Goal: Task Accomplishment & Management: Manage account settings

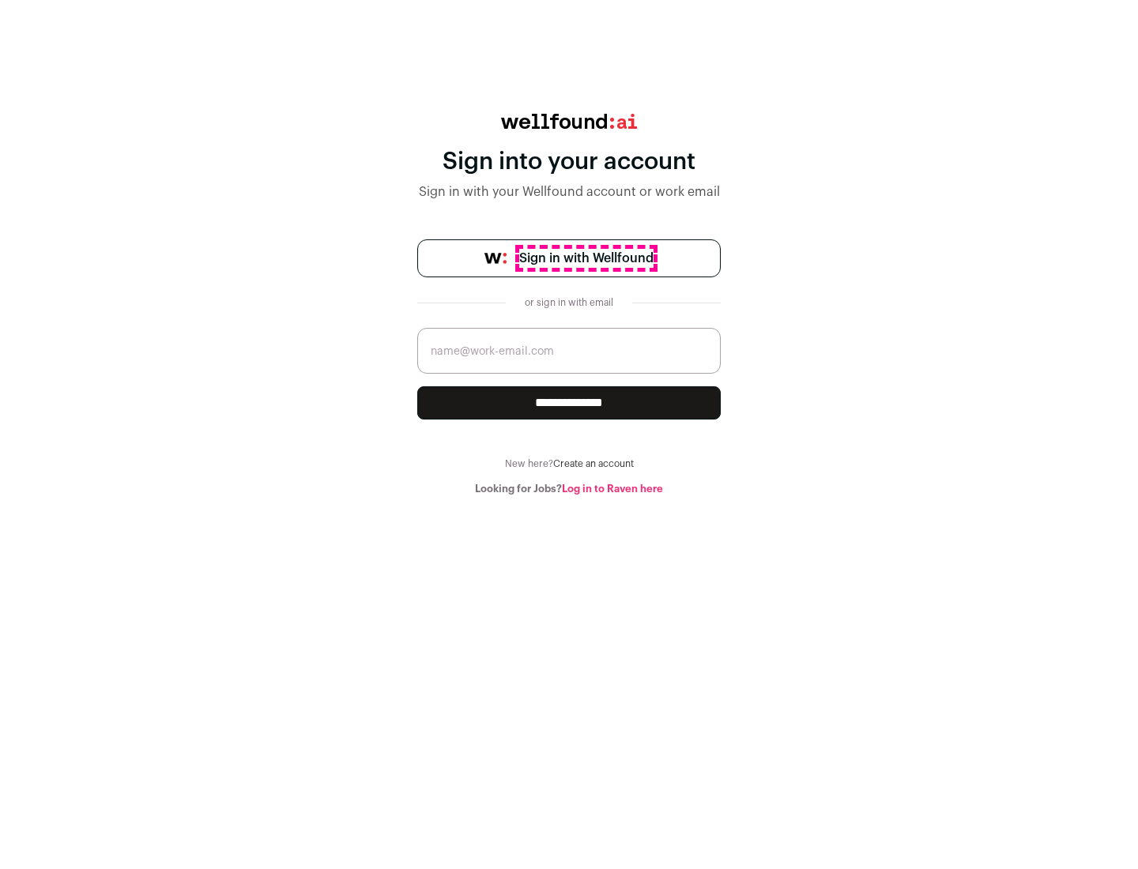
click at [586, 258] on span "Sign in with Wellfound" at bounding box center [586, 258] width 134 height 19
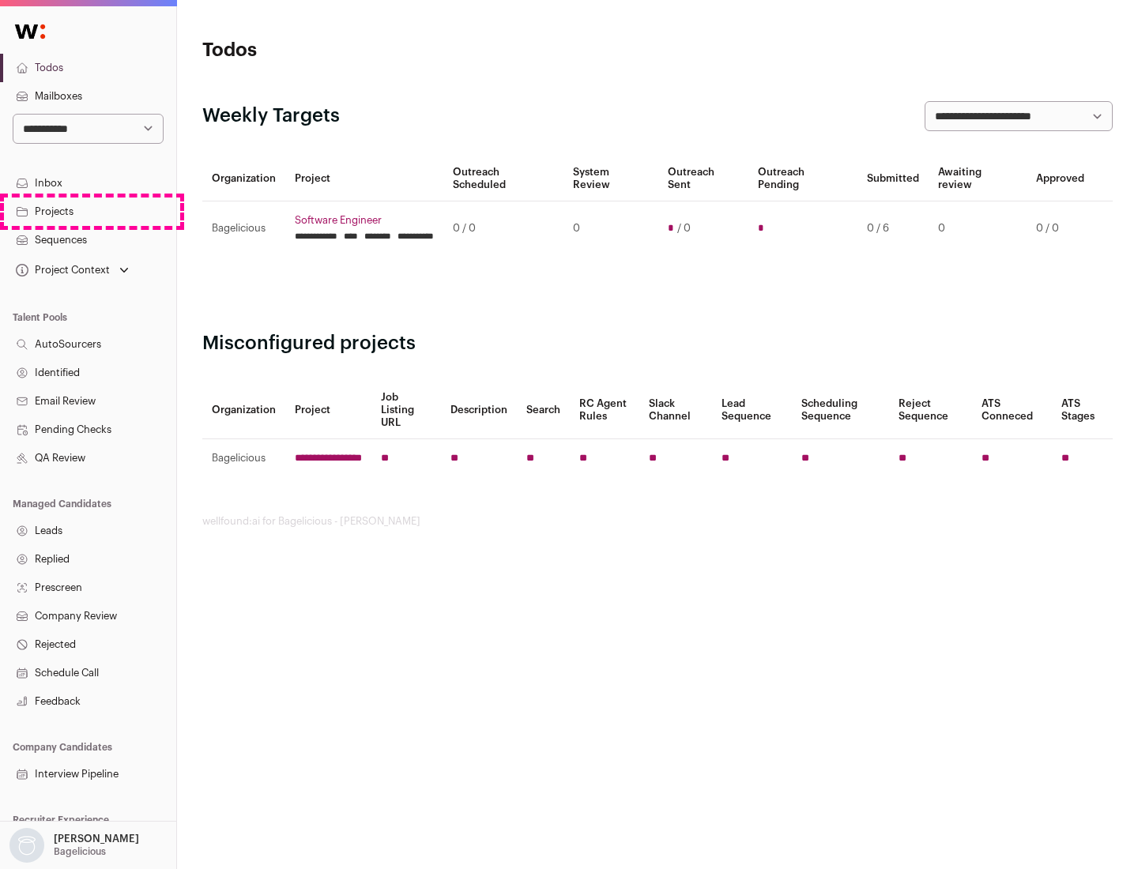
click at [88, 211] on link "Projects" at bounding box center [88, 212] width 176 height 28
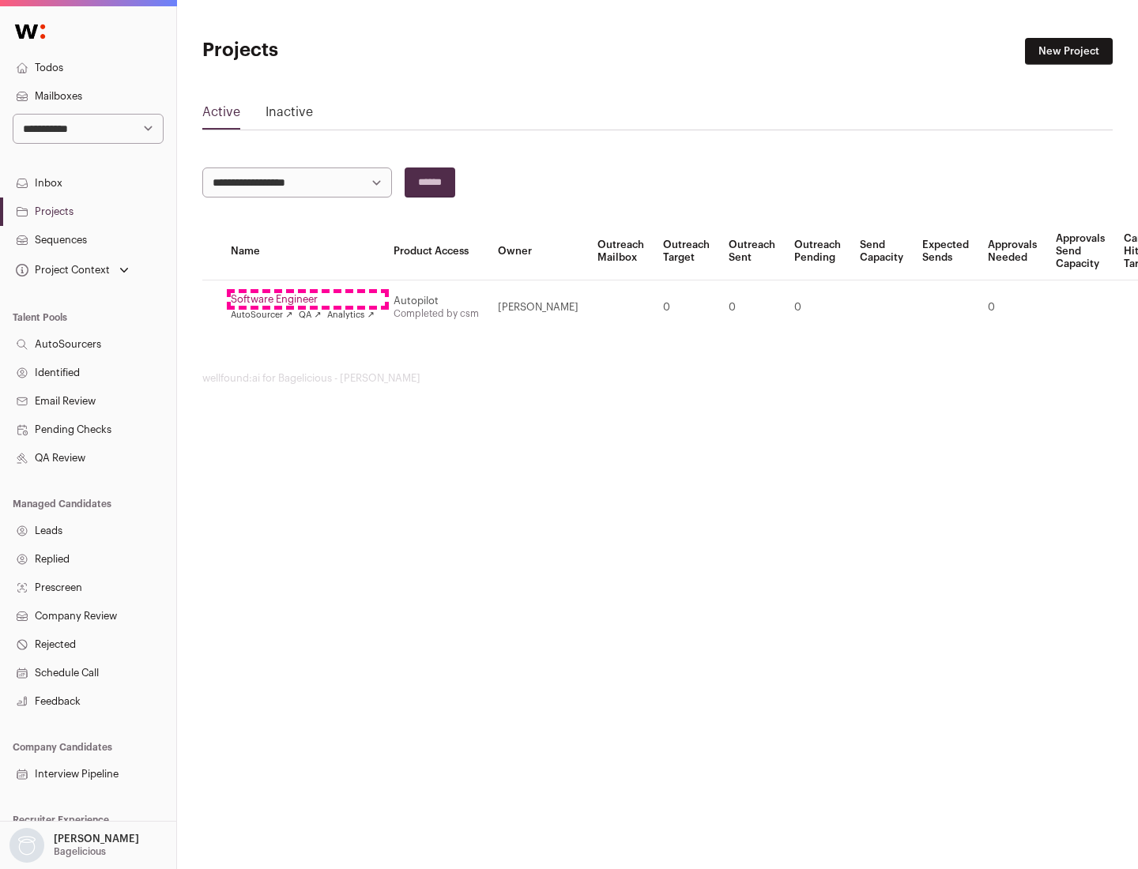
click at [307, 300] on link "Software Engineer" at bounding box center [303, 299] width 144 height 13
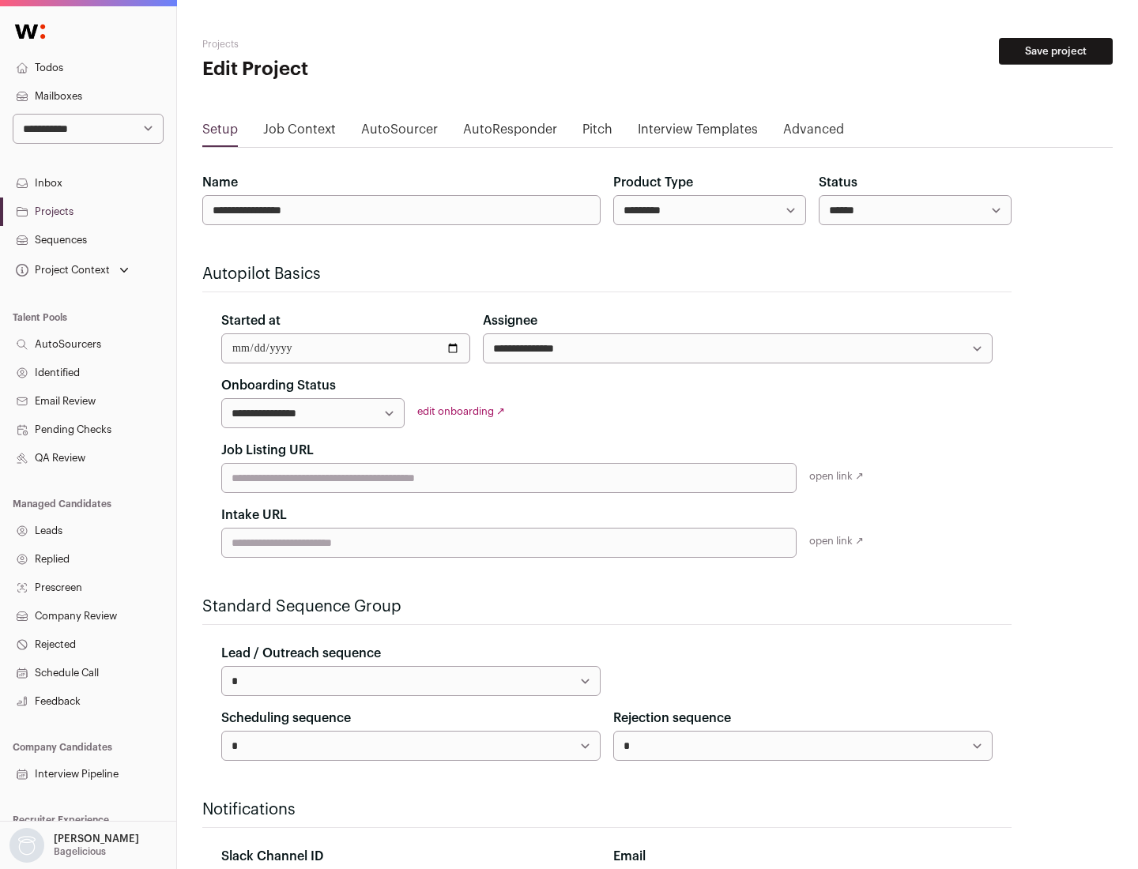
click at [1056, 51] on button "Save project" at bounding box center [1056, 51] width 114 height 27
